Goal: Check status

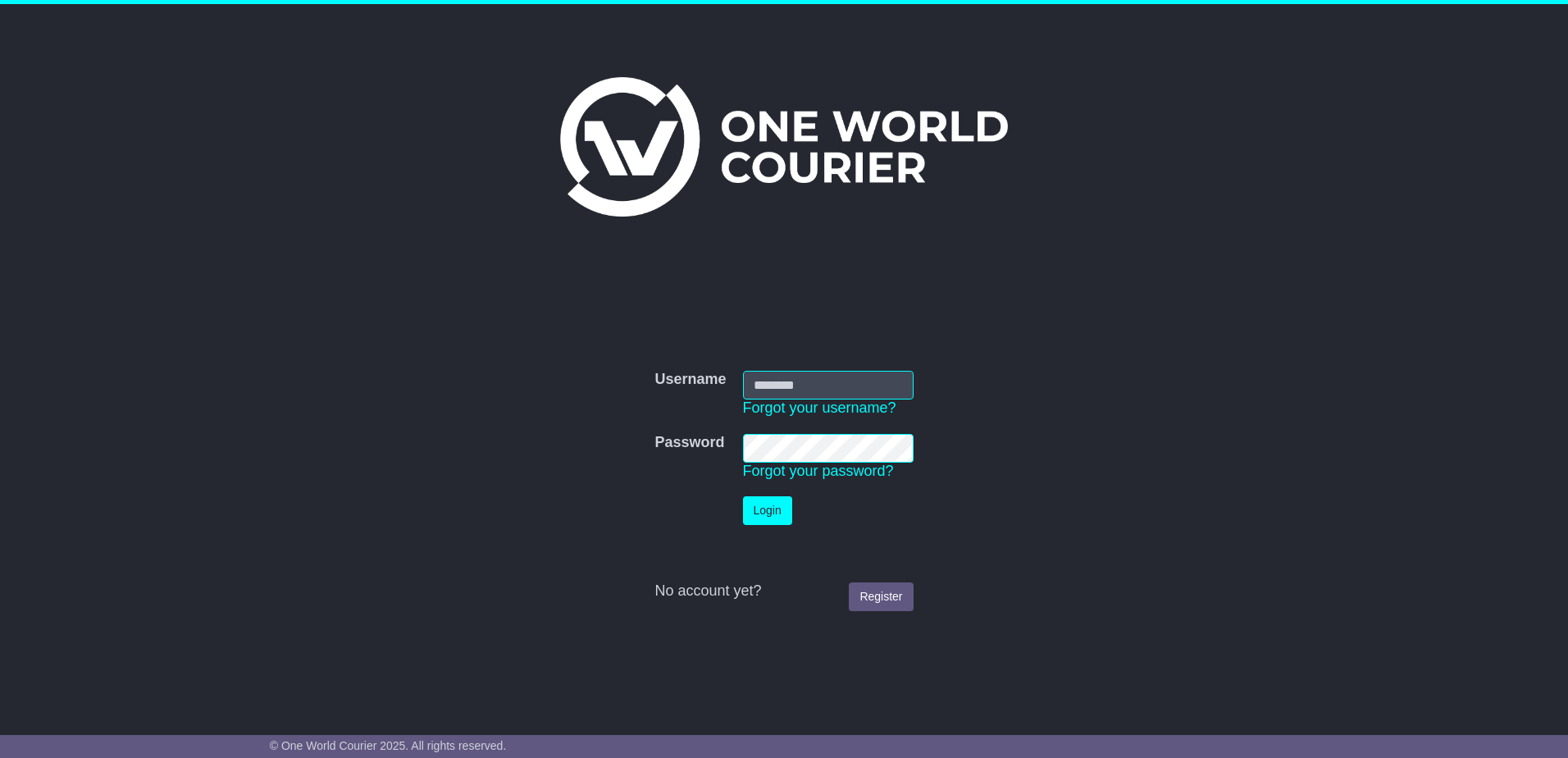
type input "**********"
drag, startPoint x: 763, startPoint y: 509, endPoint x: 1085, endPoint y: 436, distance: 330.2
click at [763, 509] on button "Login" at bounding box center [768, 511] width 50 height 29
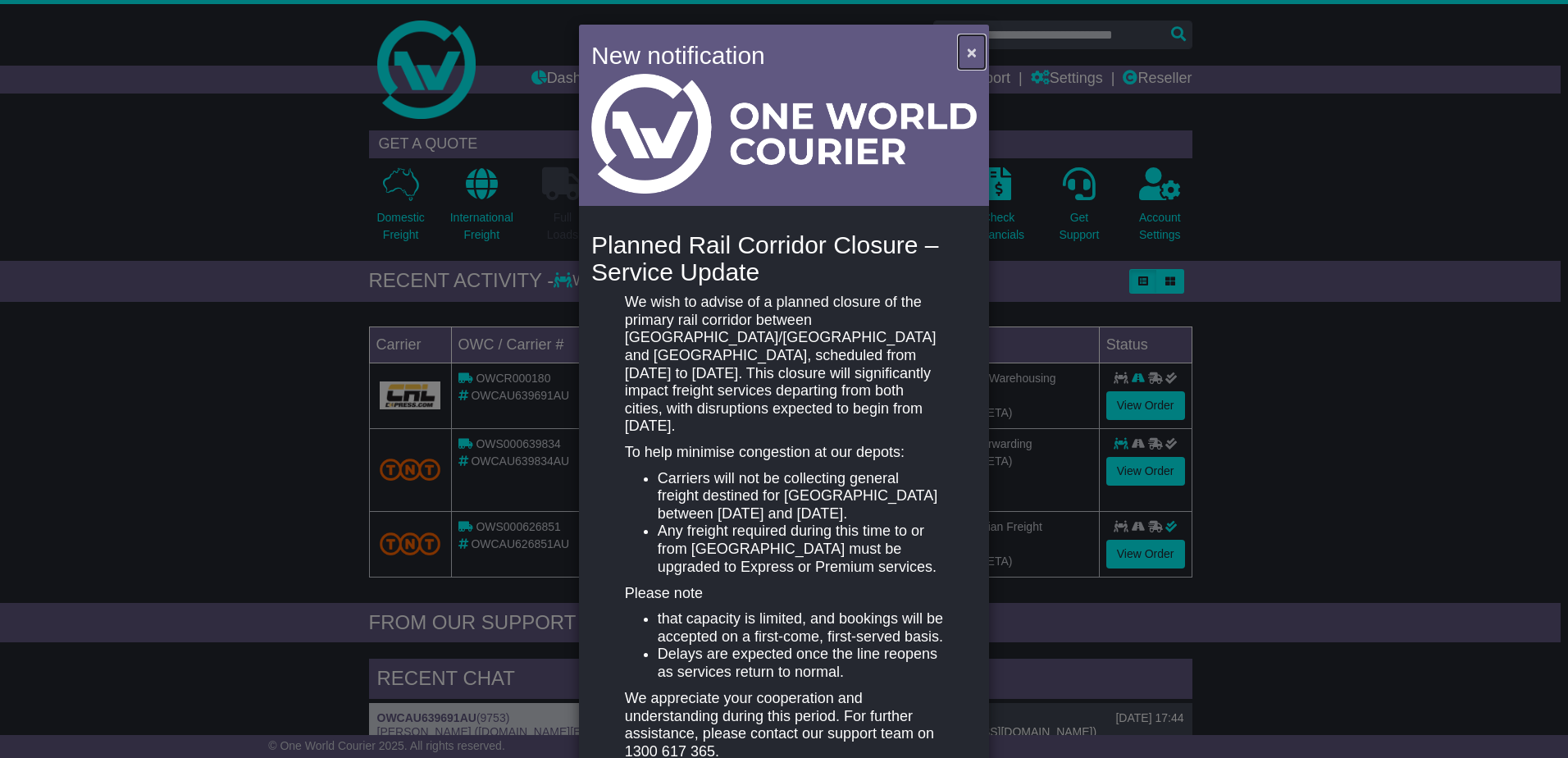
click at [968, 53] on span "×" at bounding box center [972, 52] width 10 height 18
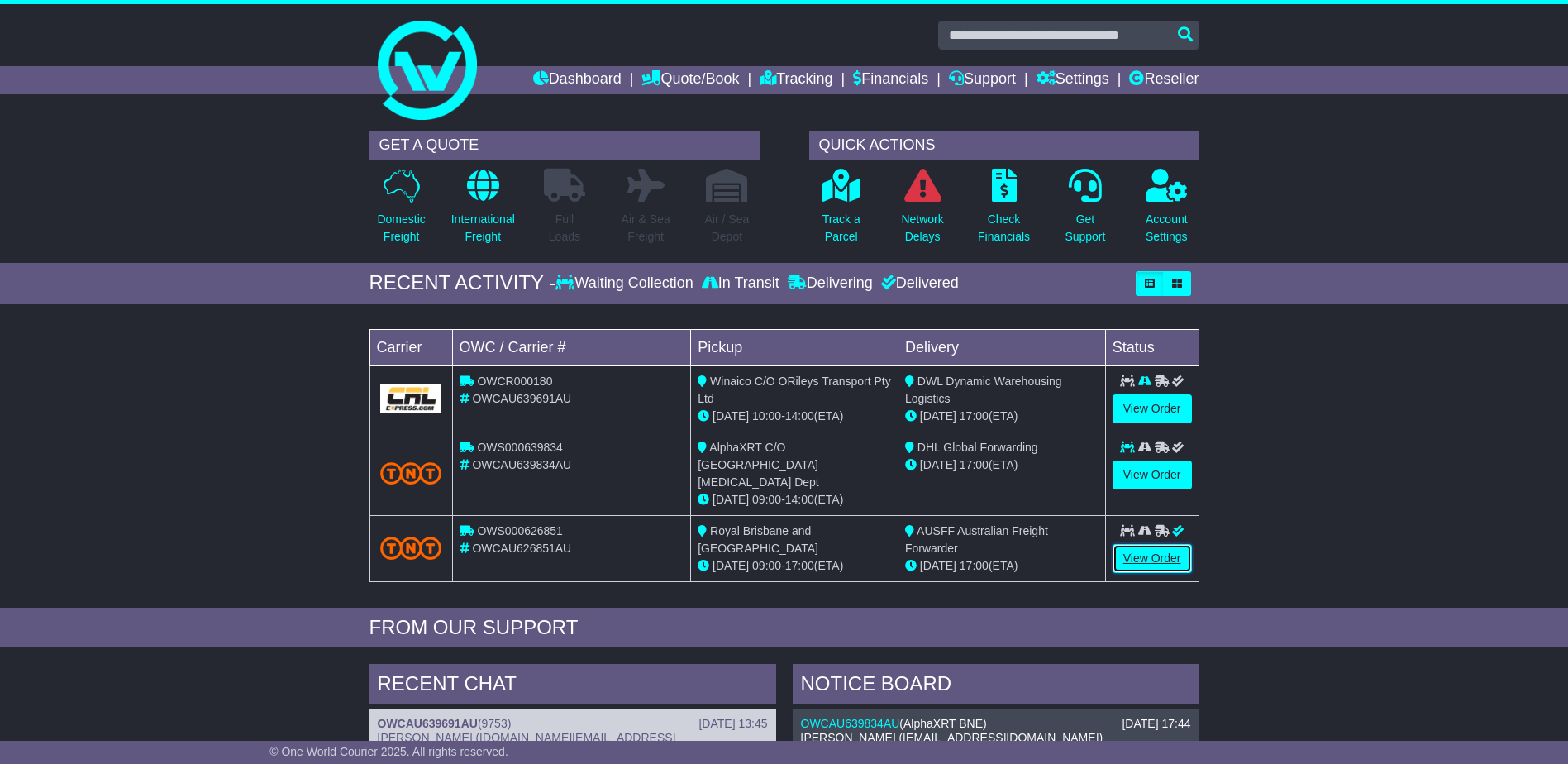
click at [1149, 544] on link "View Order" at bounding box center [1152, 558] width 80 height 29
click at [1146, 472] on link "View Order" at bounding box center [1152, 475] width 80 height 29
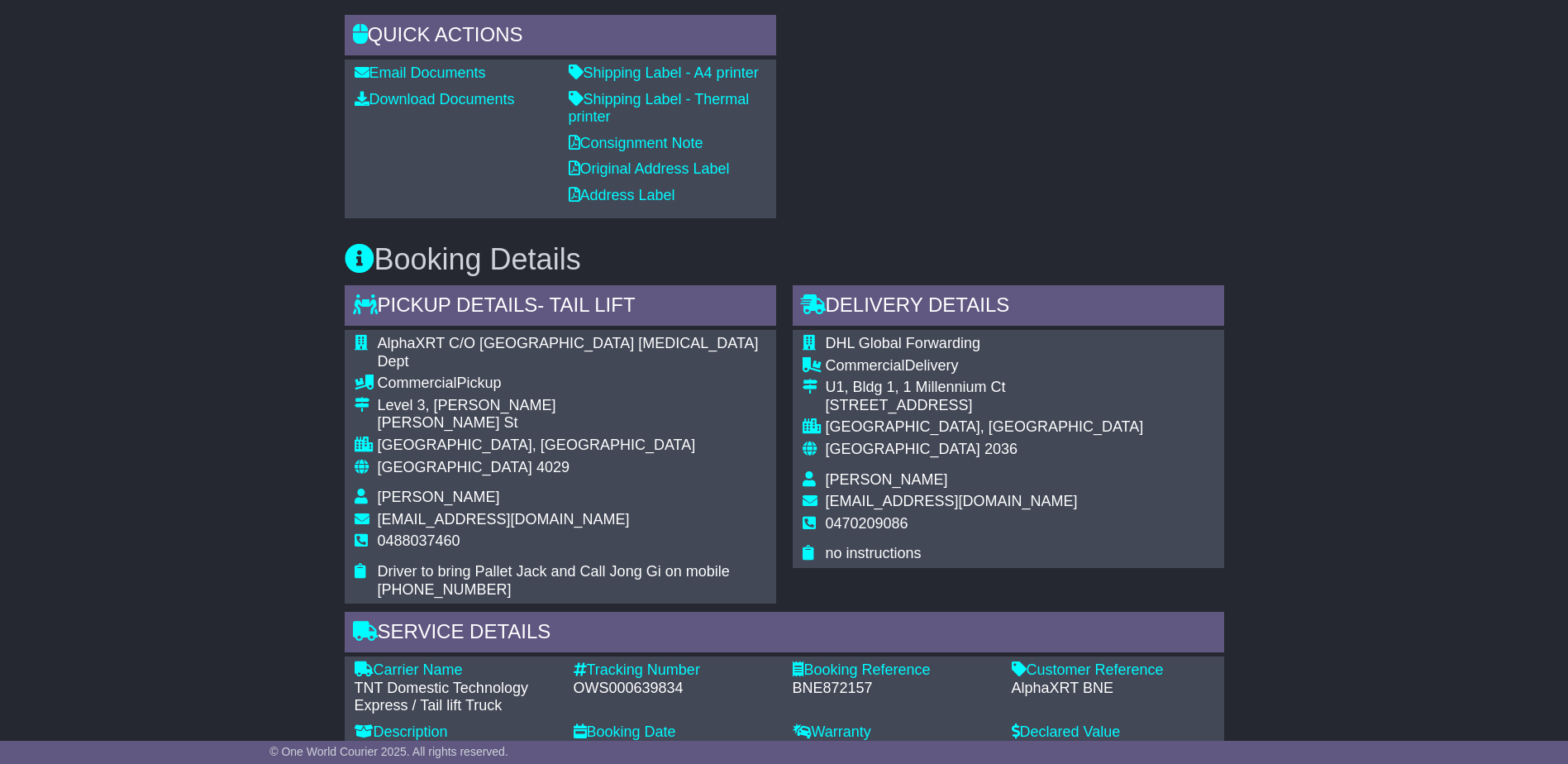
scroll to position [910, 0]
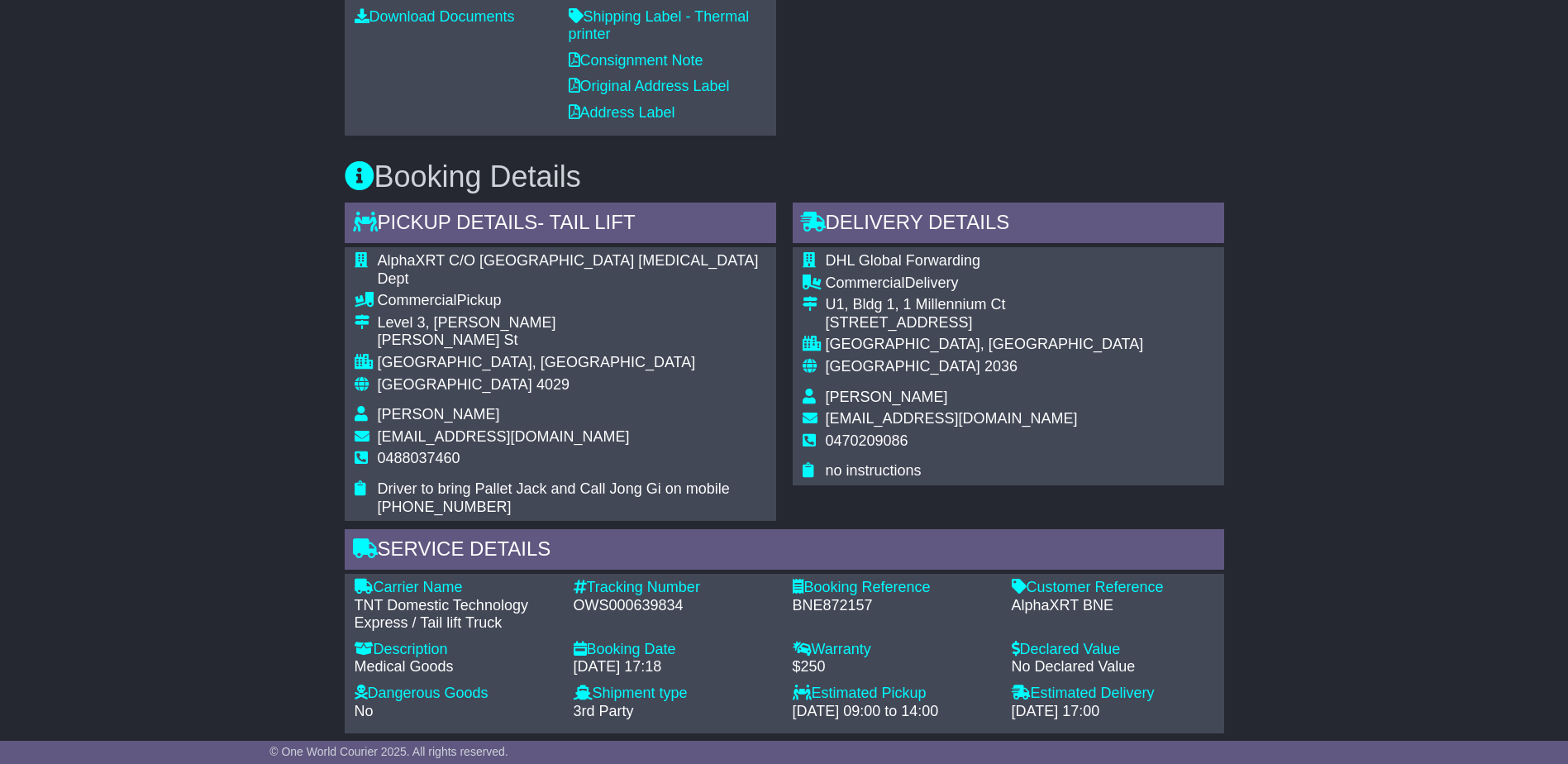
click at [868, 469] on span "no instructions" at bounding box center [873, 471] width 96 height 17
click at [1428, 423] on div "Email Download Tracking Pricing Insurance" at bounding box center [784, 355] width 1568 height 1947
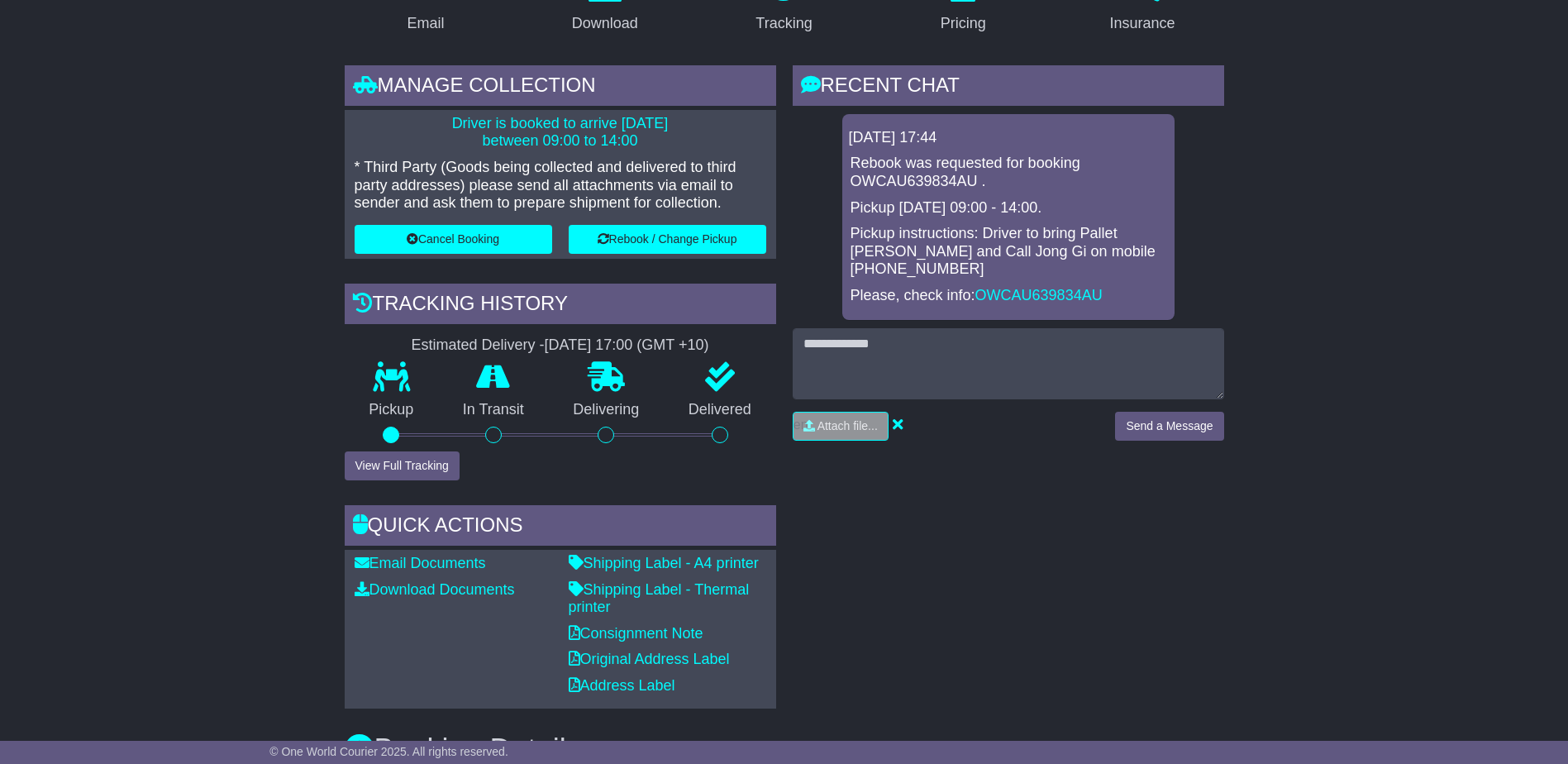
scroll to position [331, 0]
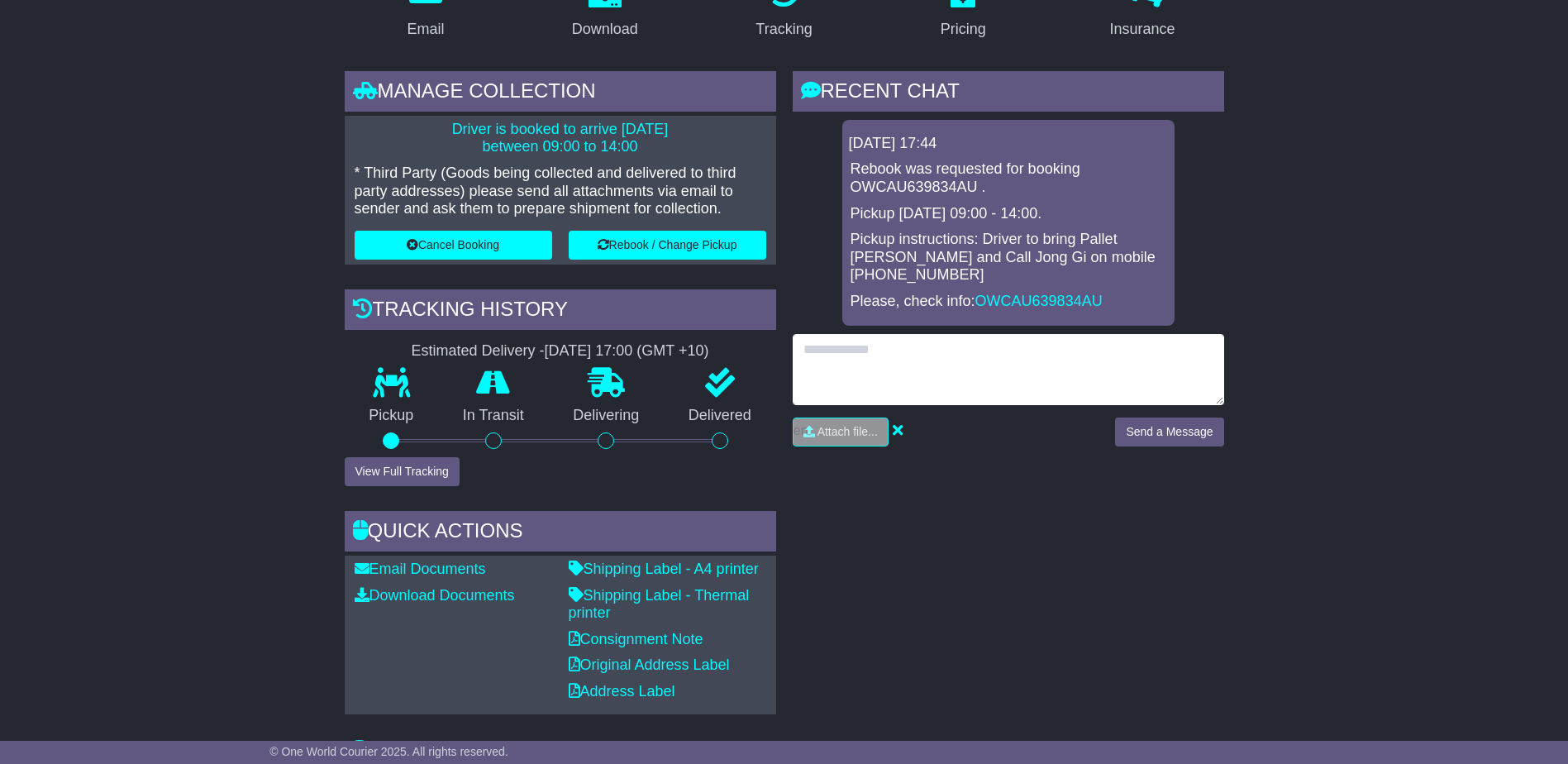
click at [958, 344] on textarea at bounding box center [1008, 369] width 432 height 71
type textarea "**********"
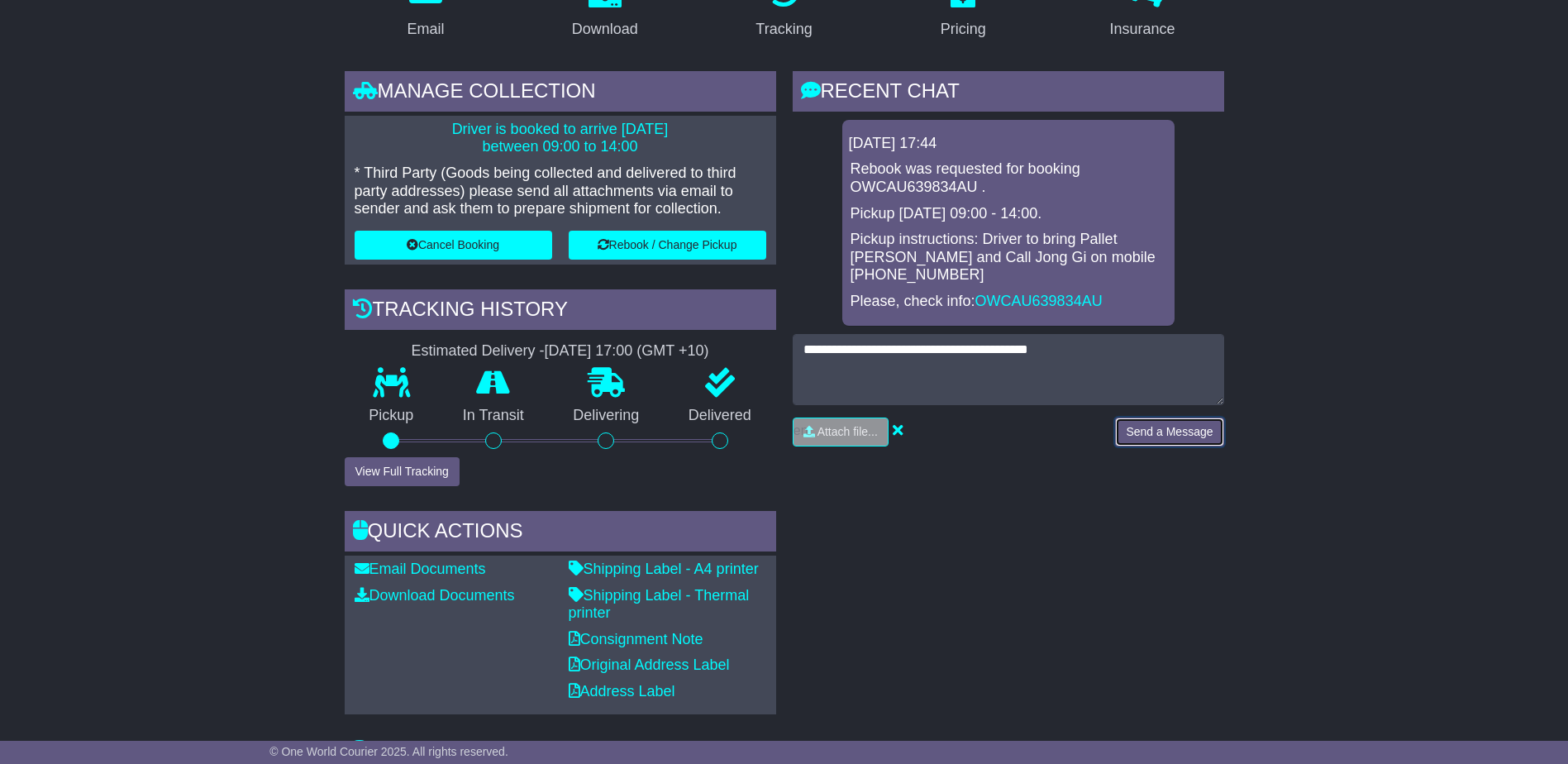
click at [1162, 418] on button "Send a Message" at bounding box center [1169, 432] width 108 height 29
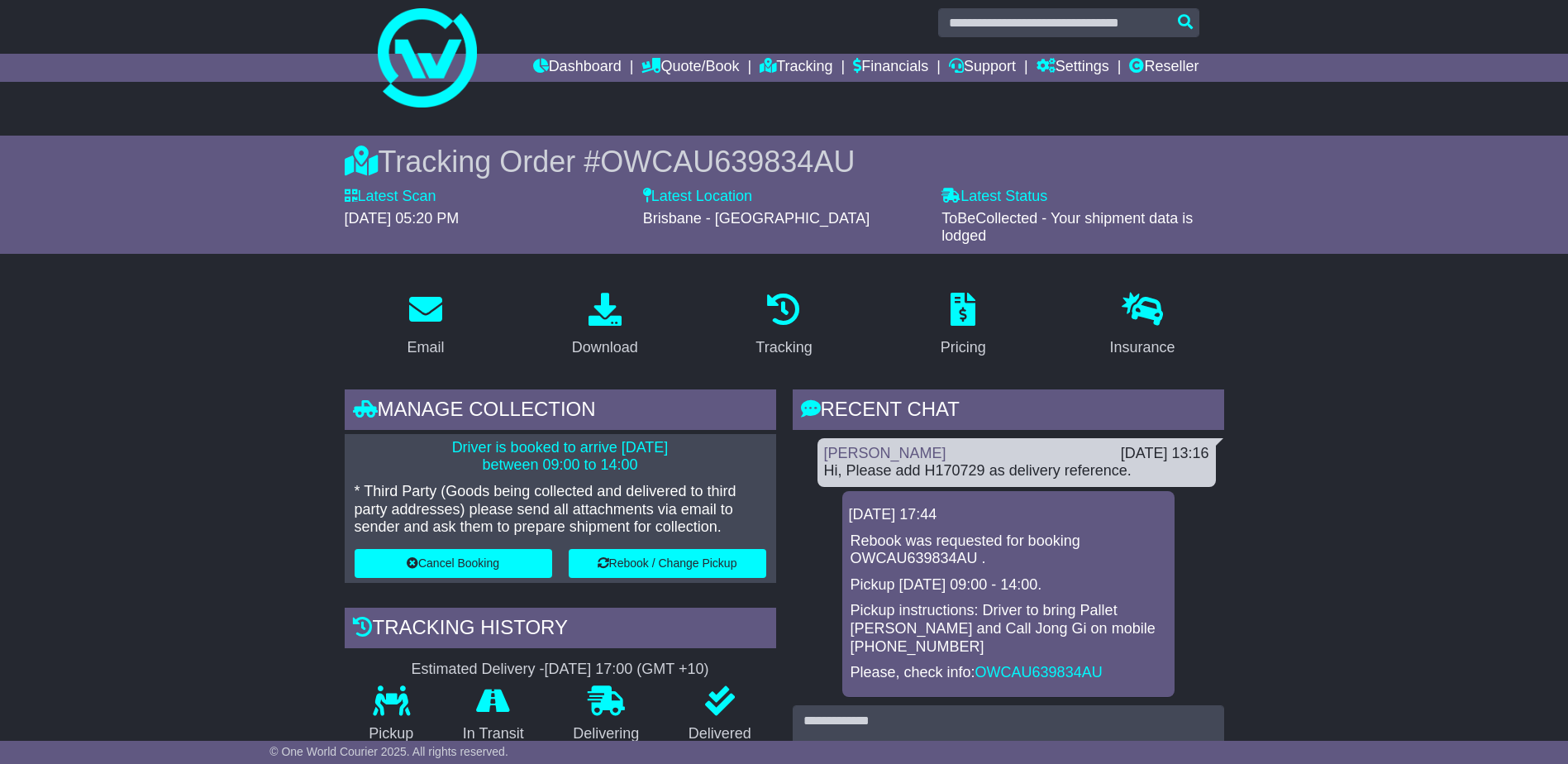
scroll to position [0, 0]
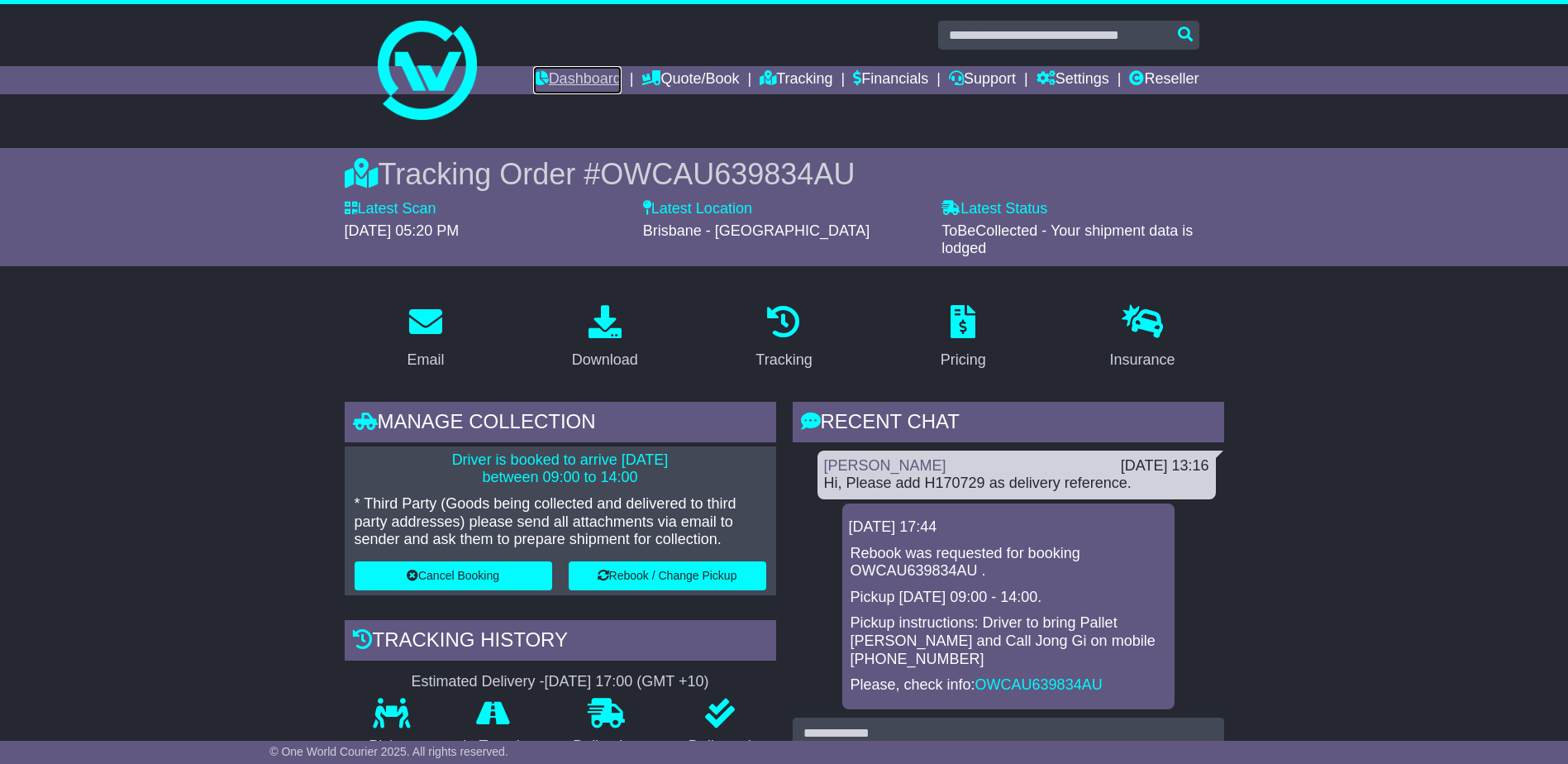
click at [558, 76] on link "Dashboard" at bounding box center [577, 80] width 88 height 28
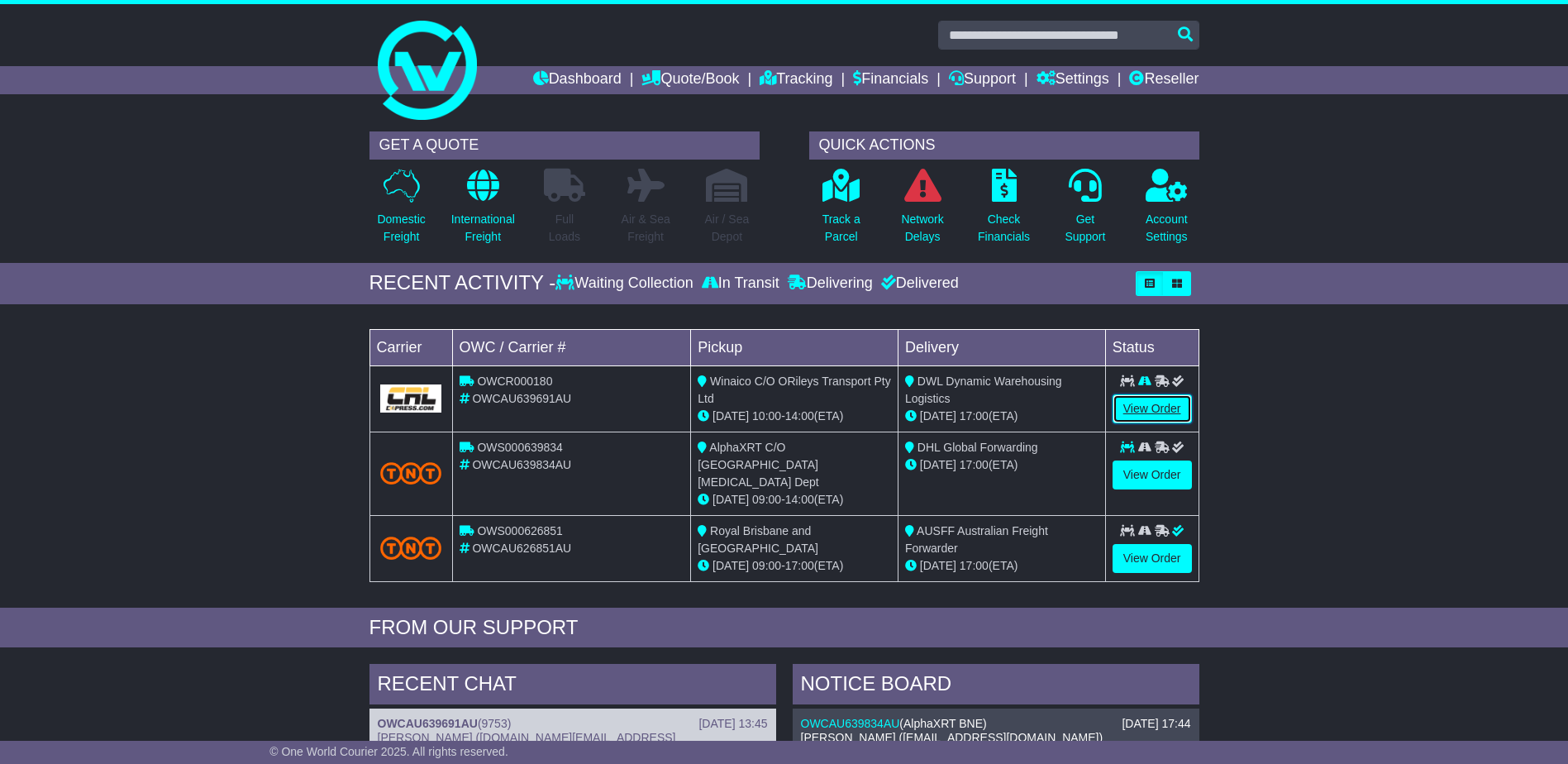
click at [1150, 405] on link "View Order" at bounding box center [1152, 409] width 80 height 29
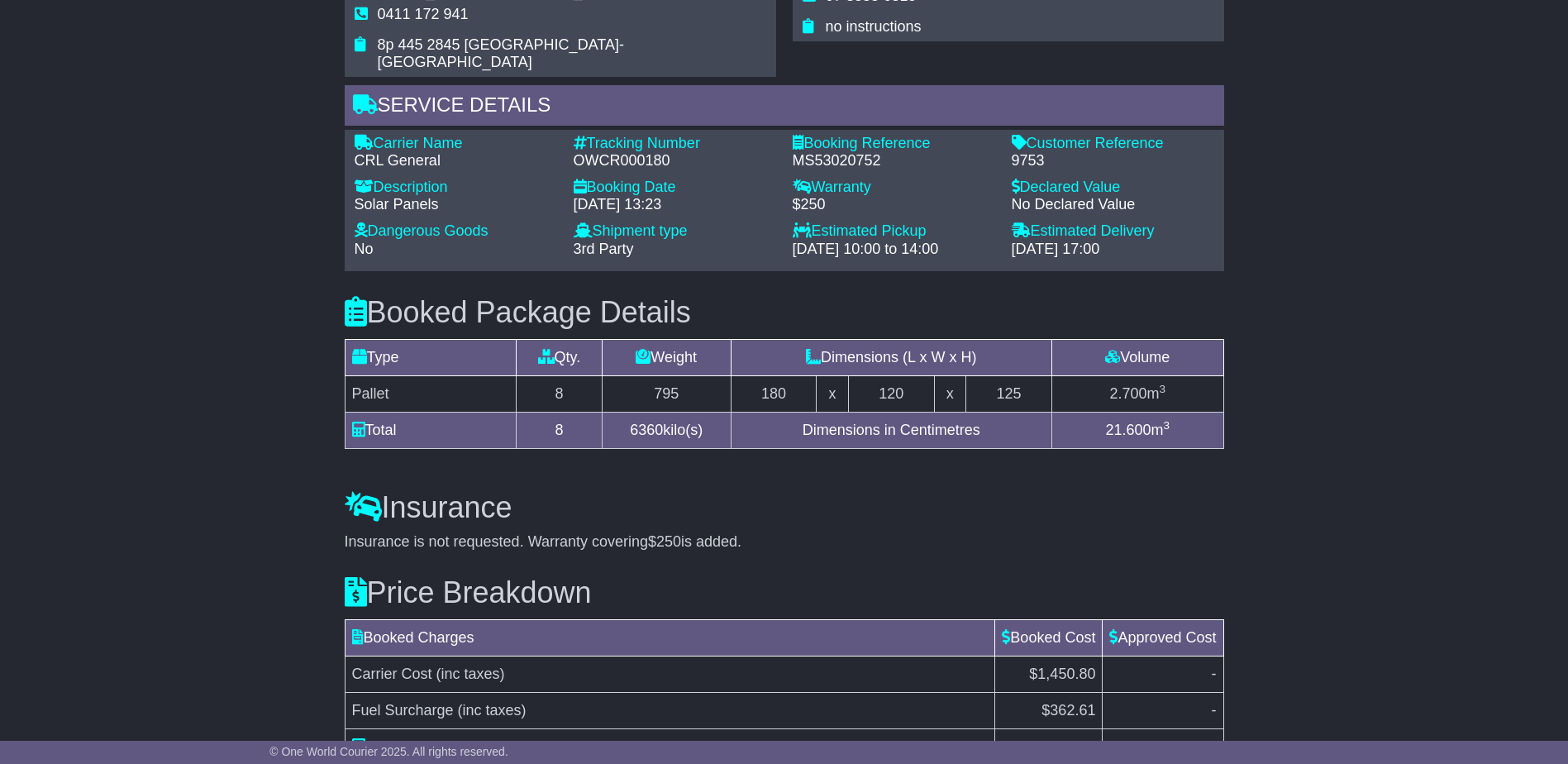
scroll to position [1234, 0]
